Goal: Task Accomplishment & Management: Manage account settings

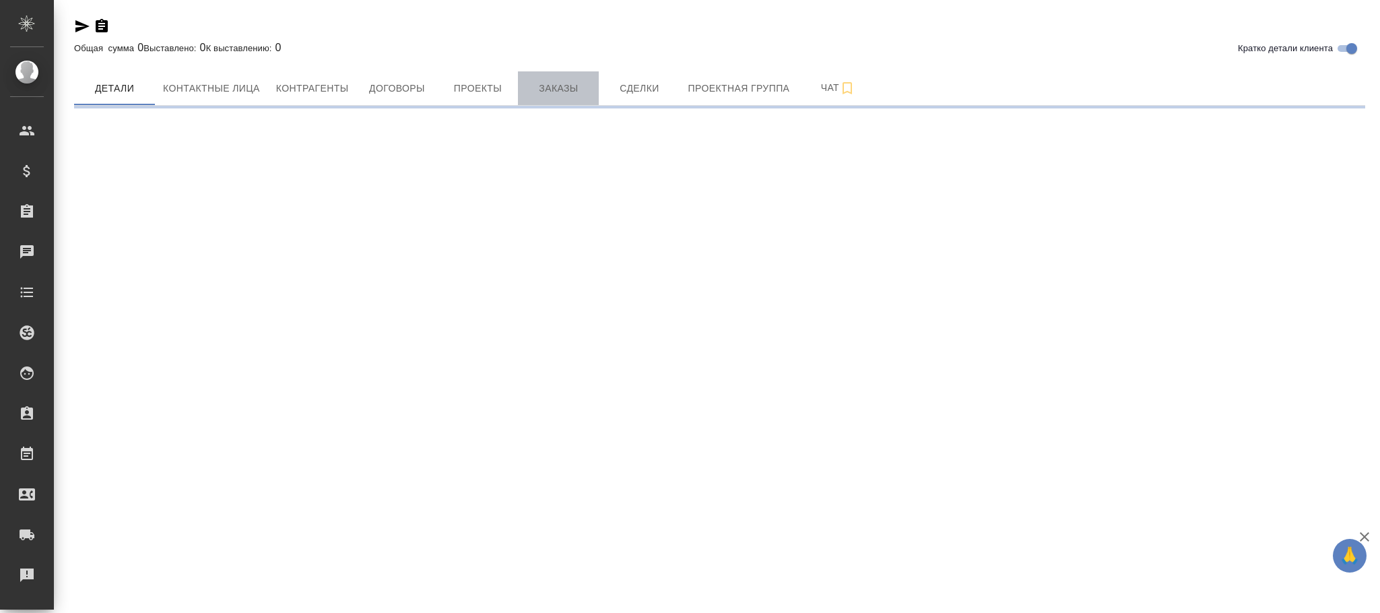
click at [566, 81] on span "Заказы" at bounding box center [558, 88] width 65 height 17
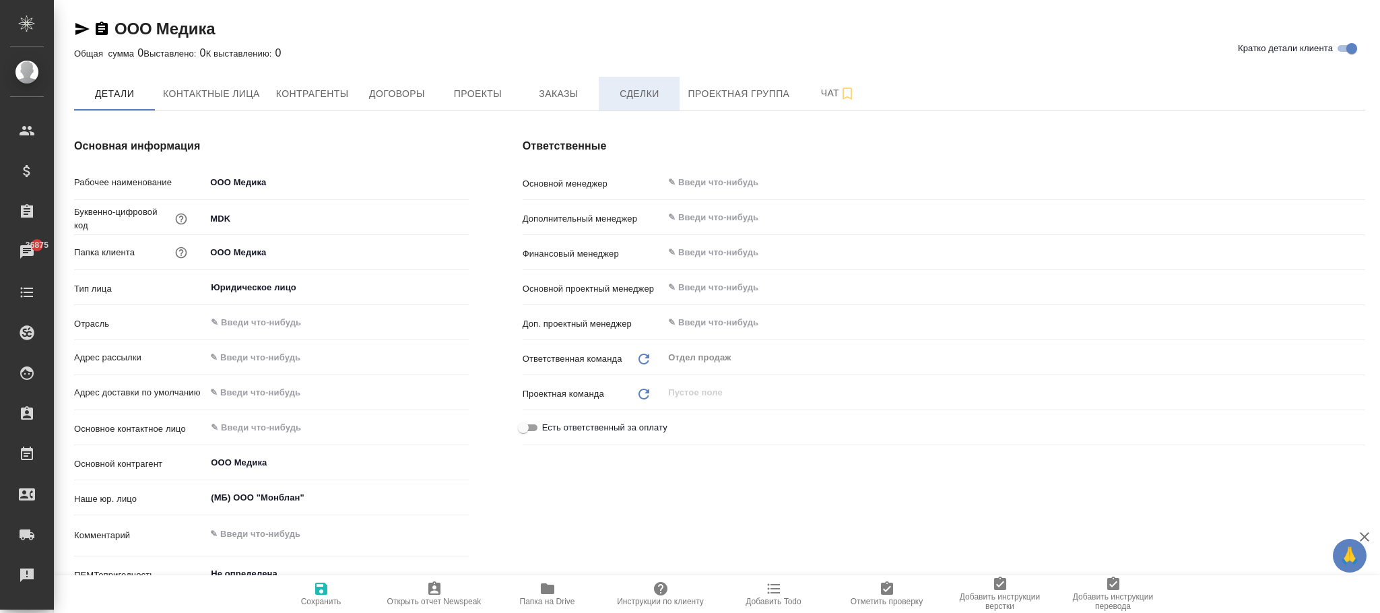
type textarea "x"
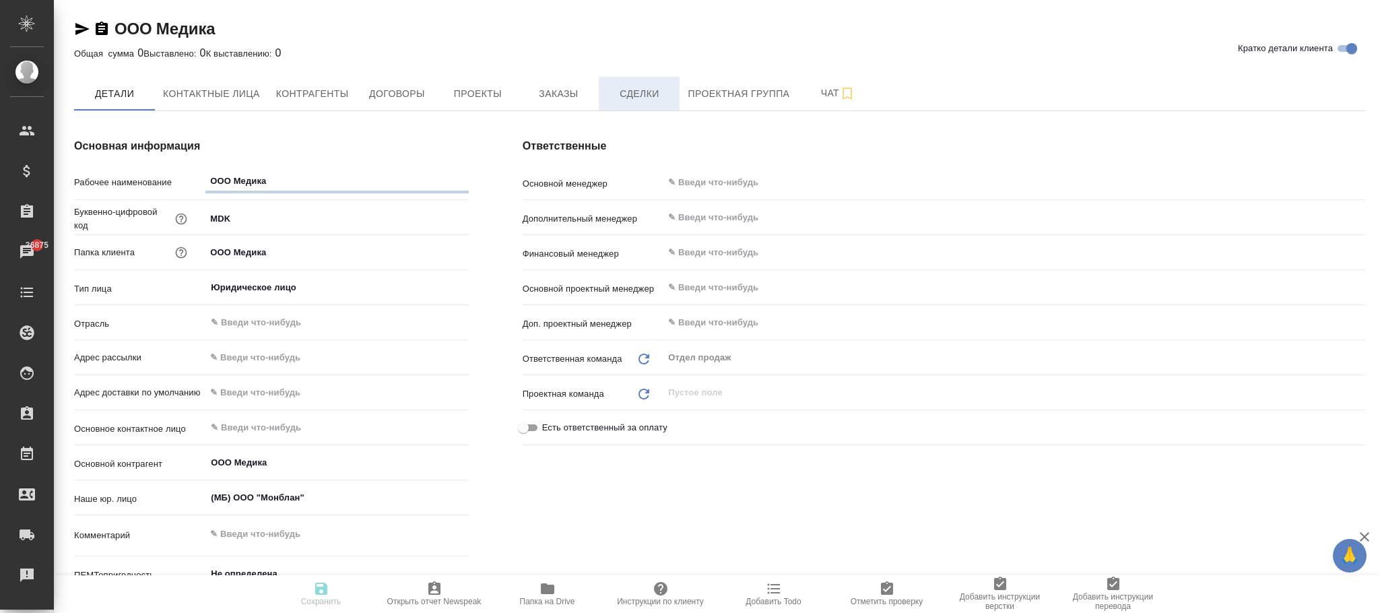
type textarea "x"
click at [570, 96] on span "Заказы" at bounding box center [558, 94] width 65 height 17
click at [570, 97] on span "Заказы" at bounding box center [558, 94] width 65 height 17
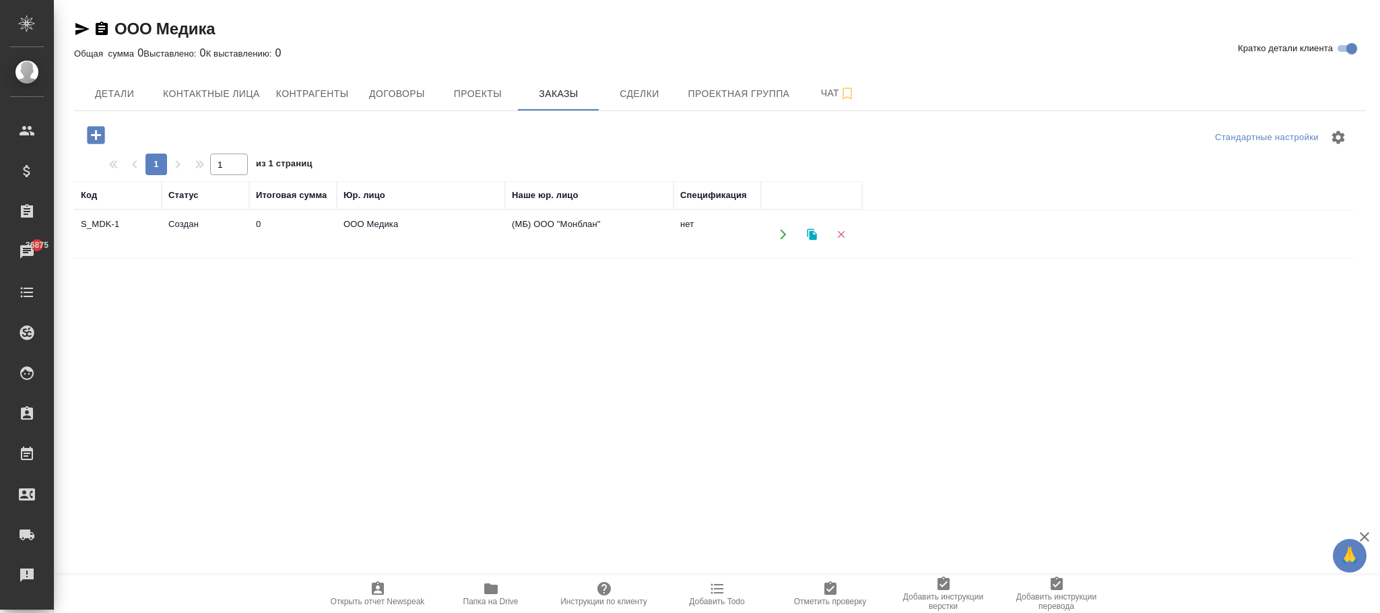
click at [838, 235] on icon "button" at bounding box center [841, 234] width 12 height 12
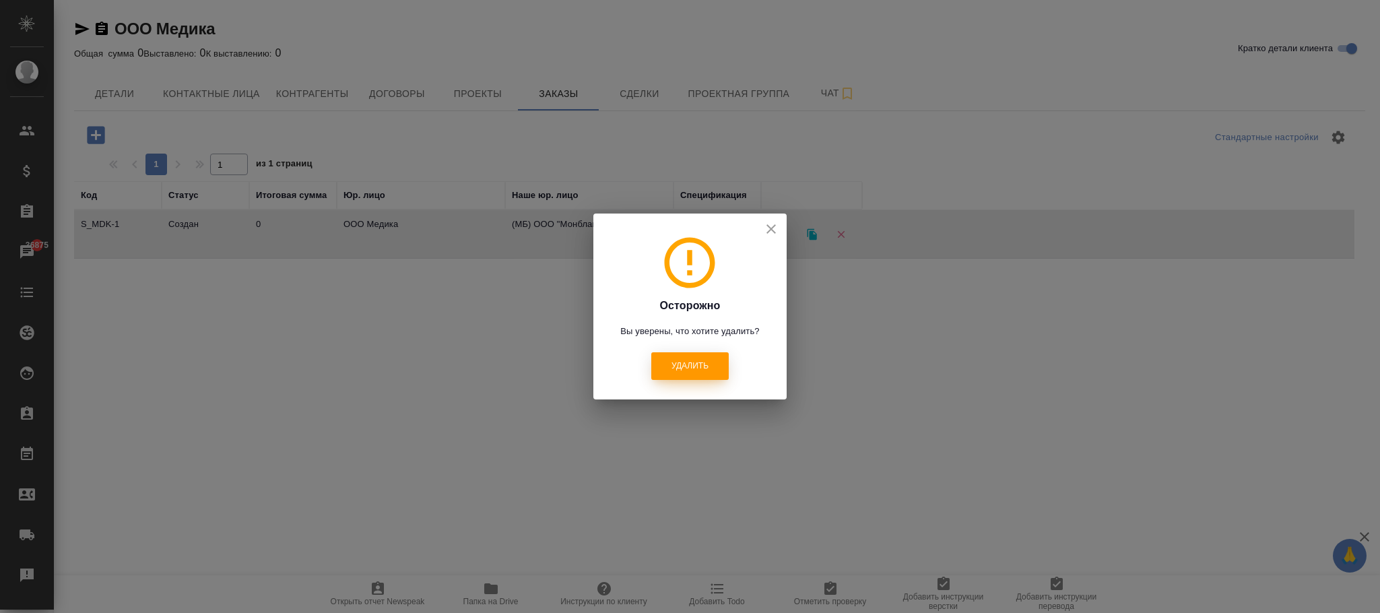
click at [703, 366] on span "Удалить" at bounding box center [689, 365] width 37 height 11
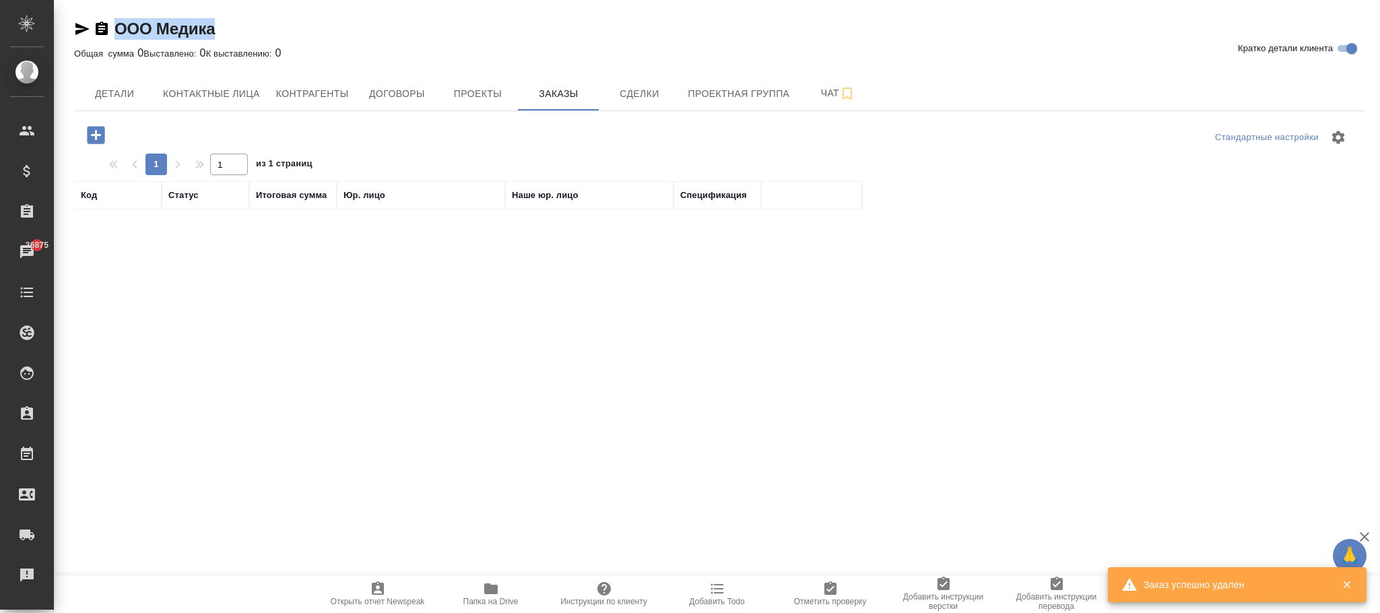
drag, startPoint x: 227, startPoint y: 27, endPoint x: 124, endPoint y: 23, distance: 103.1
click at [115, 25] on div "ООО Медика Кратко детали клиента" at bounding box center [719, 29] width 1291 height 22
copy link "ООО Медика"
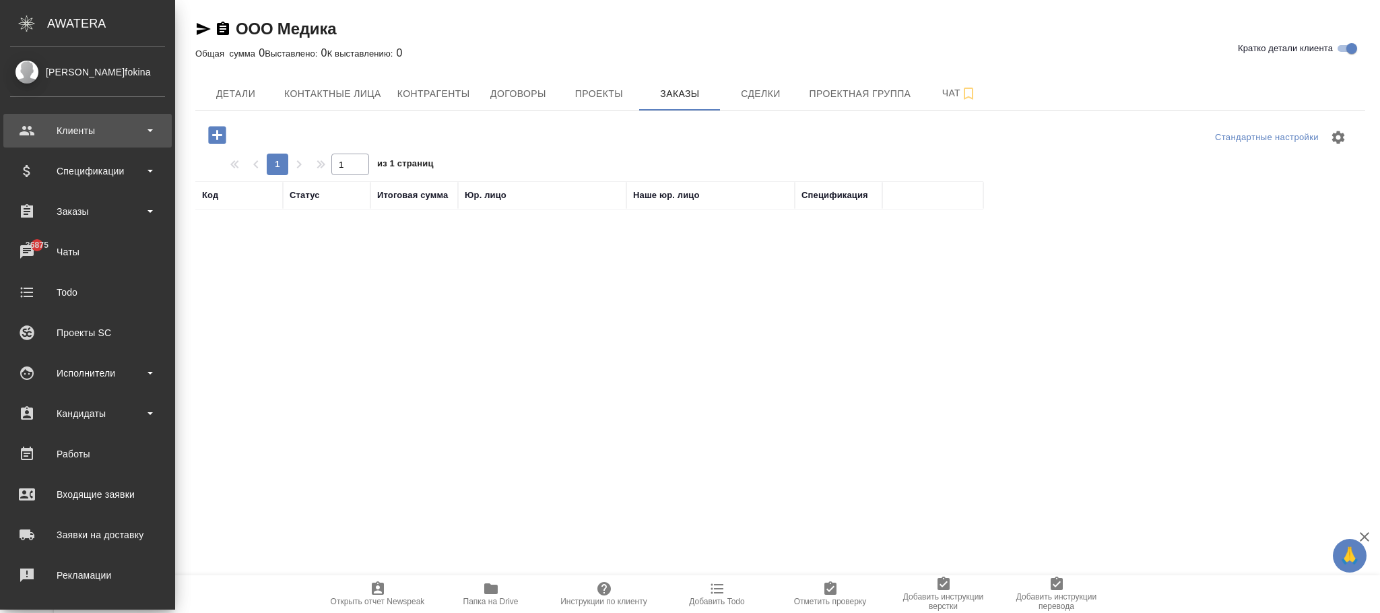
click at [94, 128] on div "Клиенты" at bounding box center [87, 131] width 155 height 20
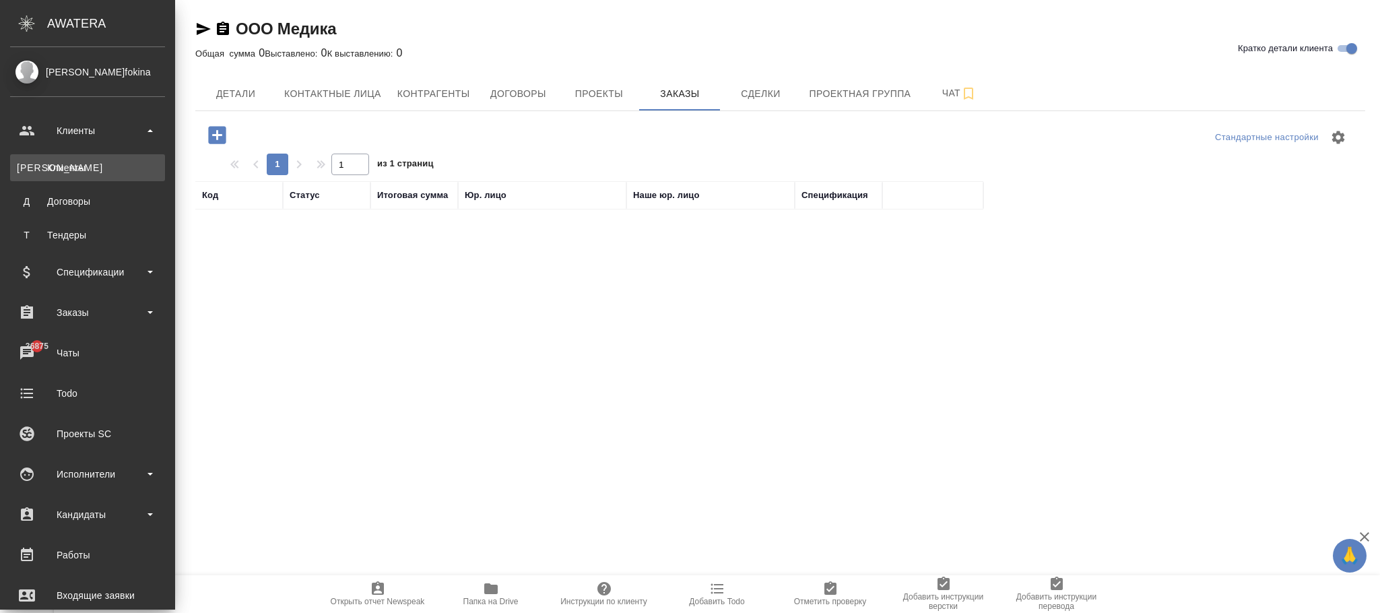
click at [89, 166] on div "Клиенты" at bounding box center [87, 167] width 141 height 13
click at [71, 161] on div "Клиенты" at bounding box center [87, 167] width 141 height 13
click at [61, 161] on div "Клиенты" at bounding box center [87, 167] width 141 height 13
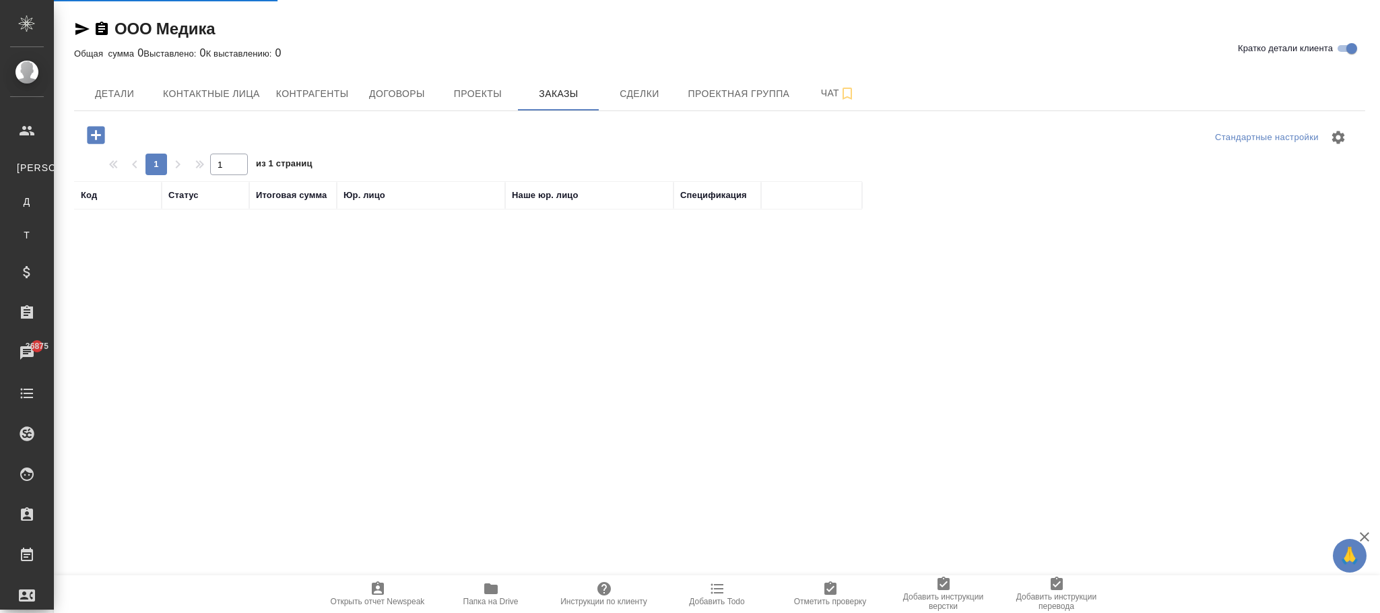
select select "RU"
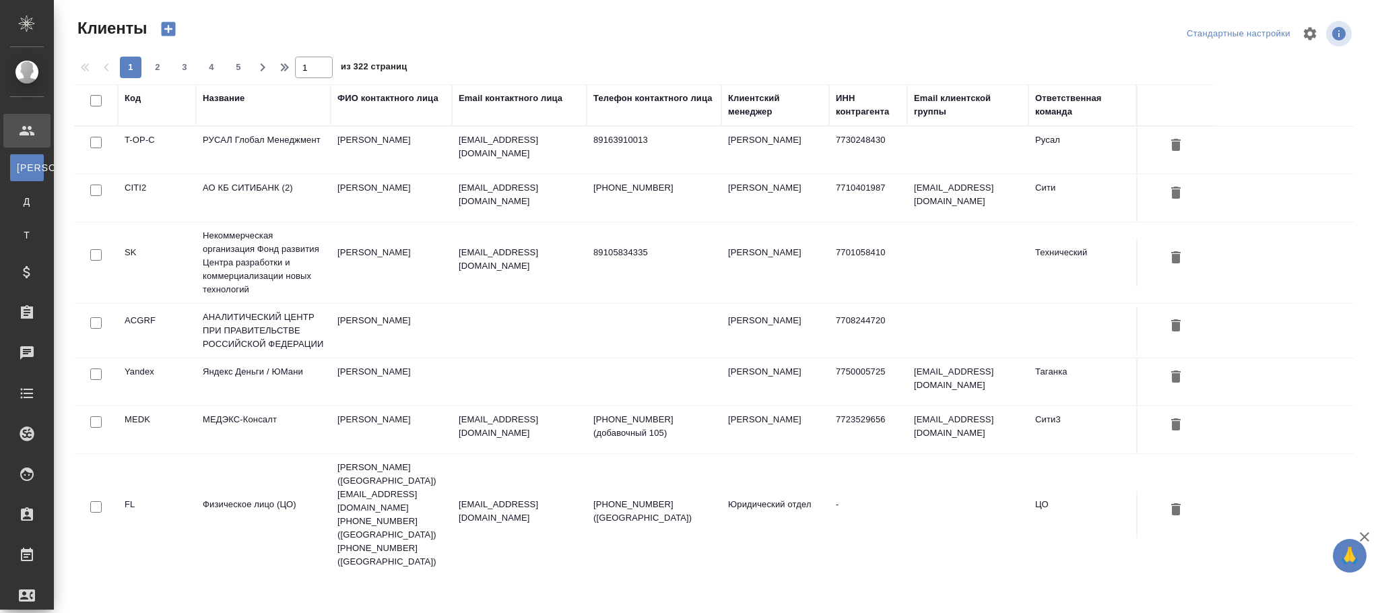
drag, startPoint x: 240, startPoint y: 103, endPoint x: 251, endPoint y: 188, distance: 85.5
click at [240, 102] on div "Название" at bounding box center [224, 98] width 42 height 13
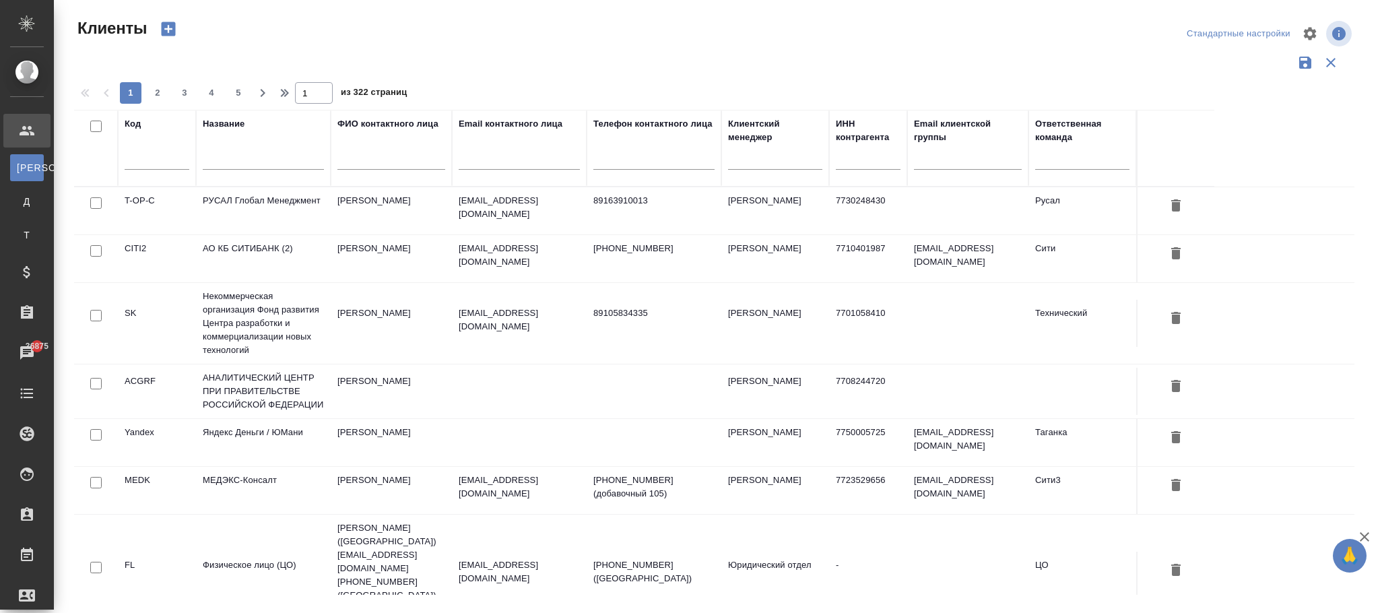
click at [255, 160] on input "text" at bounding box center [263, 161] width 121 height 17
paste input "ООО Медика"
type input "ООО Медика"
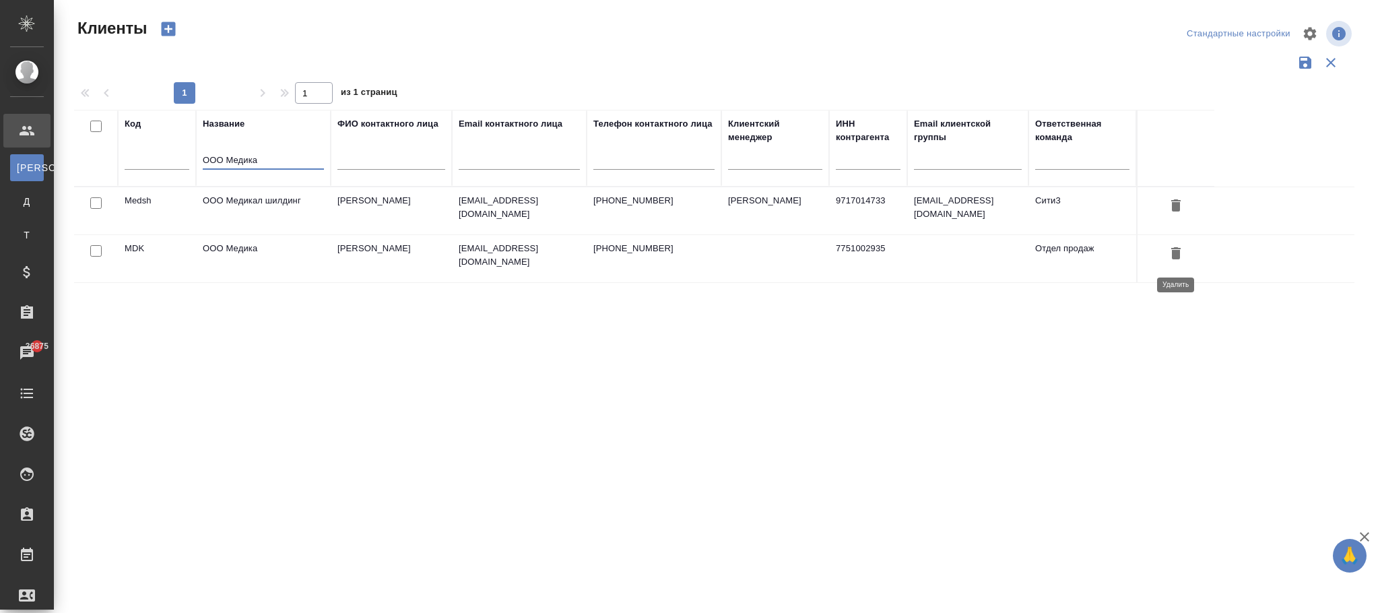
click at [1183, 257] on icon "button" at bounding box center [1176, 253] width 16 height 16
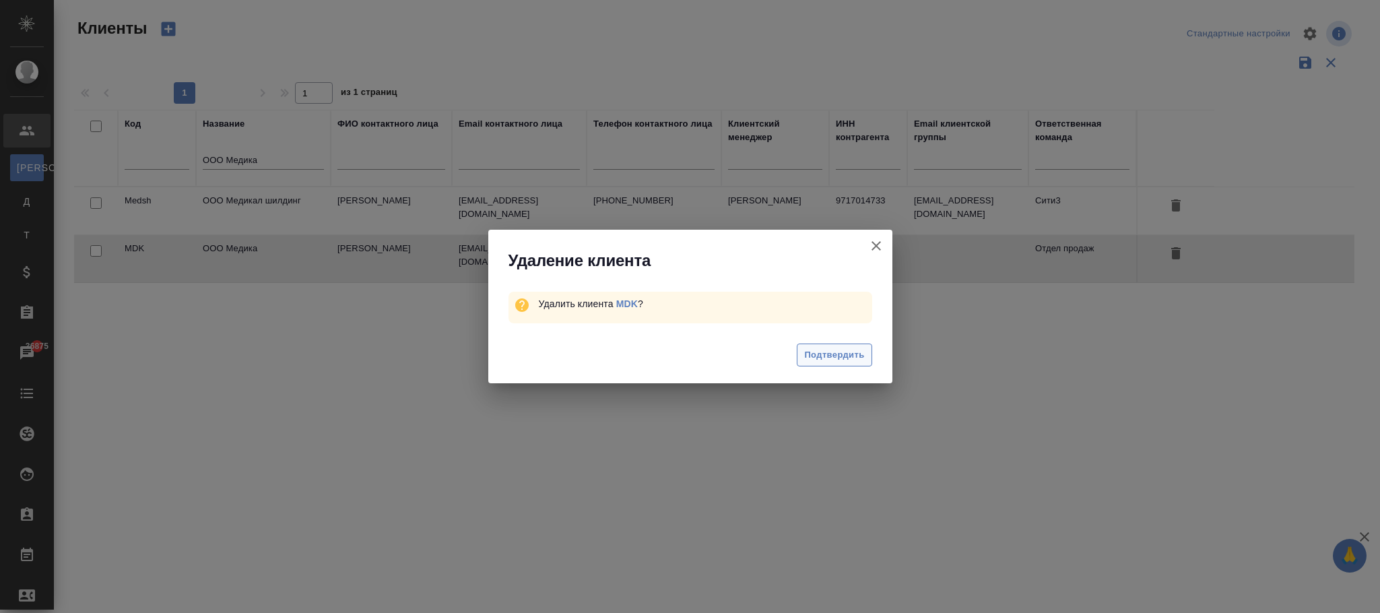
click at [843, 368] on div "Подтвердить" at bounding box center [690, 357] width 404 height 54
click at [843, 352] on span "Подтвердить" at bounding box center [834, 355] width 60 height 15
